Goal: Information Seeking & Learning: Learn about a topic

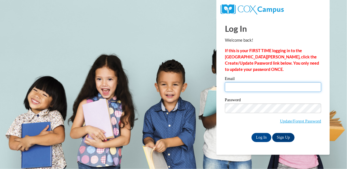
click at [231, 91] on input "Email" at bounding box center [273, 87] width 96 height 10
type input "jem64u@gmail.com"
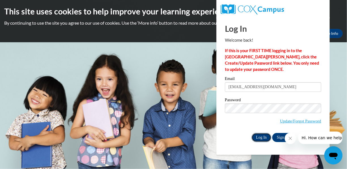
click at [263, 138] on input "Log In" at bounding box center [262, 137] width 20 height 9
click at [259, 138] on input "Log In" at bounding box center [262, 137] width 20 height 9
click at [257, 139] on input "Log In" at bounding box center [262, 137] width 20 height 9
click at [293, 139] on button "Close message from company" at bounding box center [290, 137] width 11 height 11
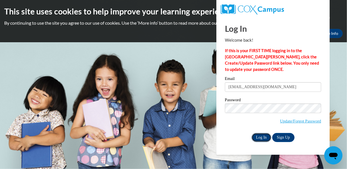
click at [264, 137] on input "Log In" at bounding box center [262, 137] width 20 height 9
click at [262, 140] on input "Log In" at bounding box center [262, 137] width 20 height 9
click at [263, 137] on input "Log In" at bounding box center [262, 137] width 20 height 9
click at [265, 141] on input "Log In" at bounding box center [262, 137] width 20 height 9
click at [262, 140] on input "Log In" at bounding box center [262, 137] width 20 height 9
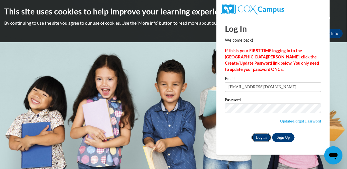
click at [262, 140] on input "Log In" at bounding box center [262, 137] width 20 height 9
click at [337, 64] on body "This site uses cookies to help improve your learning experience. By continuing …" at bounding box center [173, 84] width 347 height 169
click at [258, 140] on input "Log In" at bounding box center [262, 137] width 20 height 9
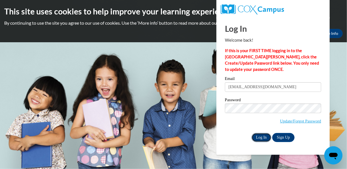
click at [256, 137] on input "Log In" at bounding box center [262, 137] width 20 height 9
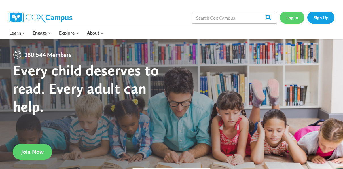
click at [289, 17] on link "Log In" at bounding box center [292, 18] width 25 height 12
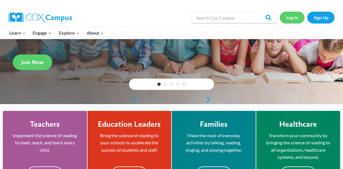
scroll to position [133, 0]
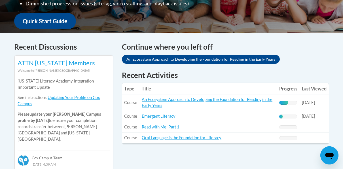
scroll to position [209, 0]
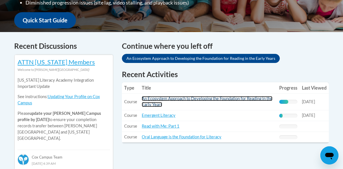
click at [239, 99] on link "An Ecosystem Approach to Developing the Foundation for Reading in the Early Yea…" at bounding box center [207, 101] width 131 height 11
click at [189, 99] on link "An Ecosystem Approach to Developing the Foundation for Reading in the Early Yea…" at bounding box center [207, 101] width 131 height 11
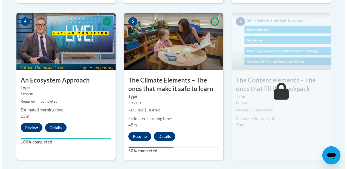
scroll to position [366, 0]
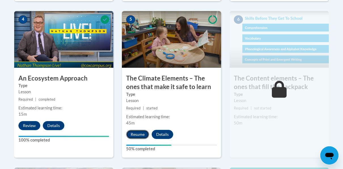
click at [132, 135] on button "Resume" at bounding box center [137, 134] width 23 height 9
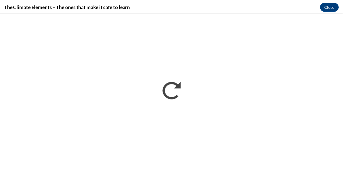
scroll to position [0, 0]
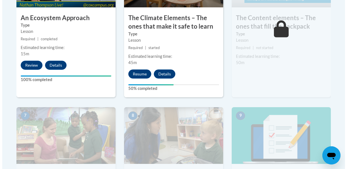
scroll to position [423, 0]
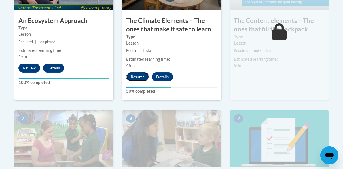
click at [136, 75] on button "Resume" at bounding box center [137, 76] width 23 height 9
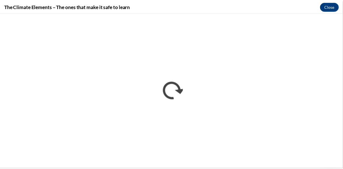
scroll to position [0, 0]
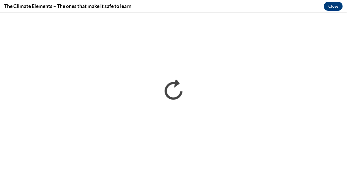
click at [218, 6] on div "The Climate Elements – The ones that make it safe to learn Close" at bounding box center [173, 6] width 347 height 13
click at [207, 4] on div "The Climate Elements – The ones that make it safe to learn Close" at bounding box center [173, 6] width 347 height 13
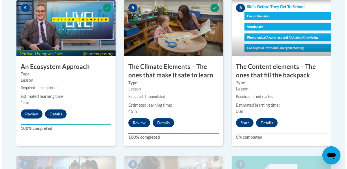
scroll to position [378, 0]
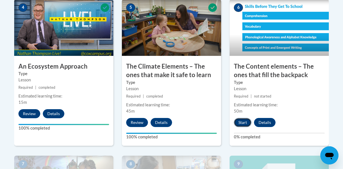
click at [246, 125] on button "Start" at bounding box center [243, 122] width 18 height 9
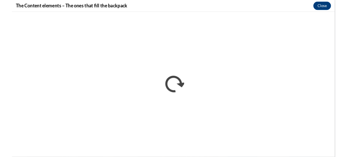
scroll to position [0, 0]
